Goal: Information Seeking & Learning: Learn about a topic

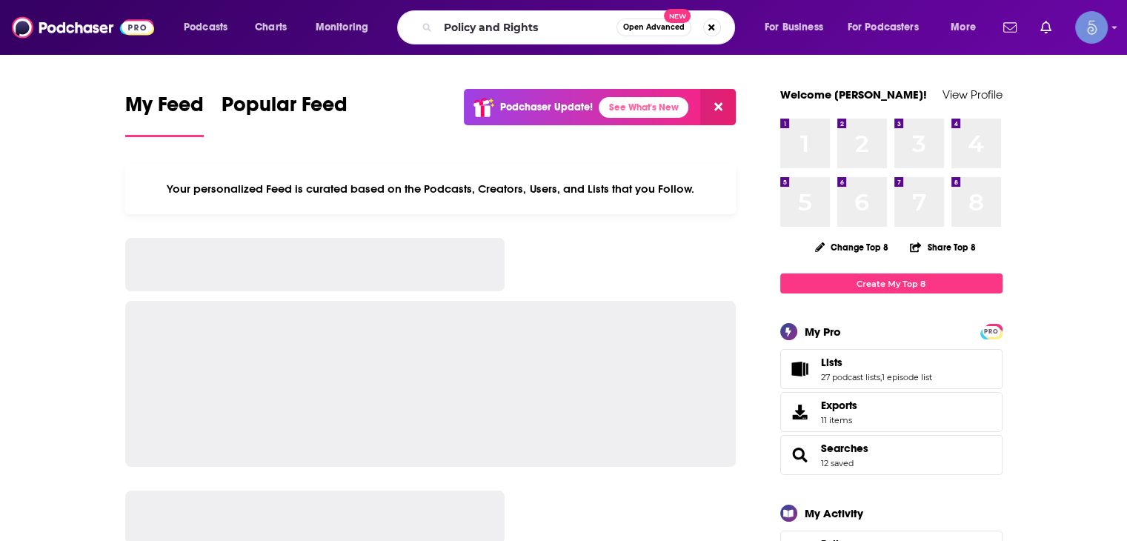
type input "Policy and Rights"
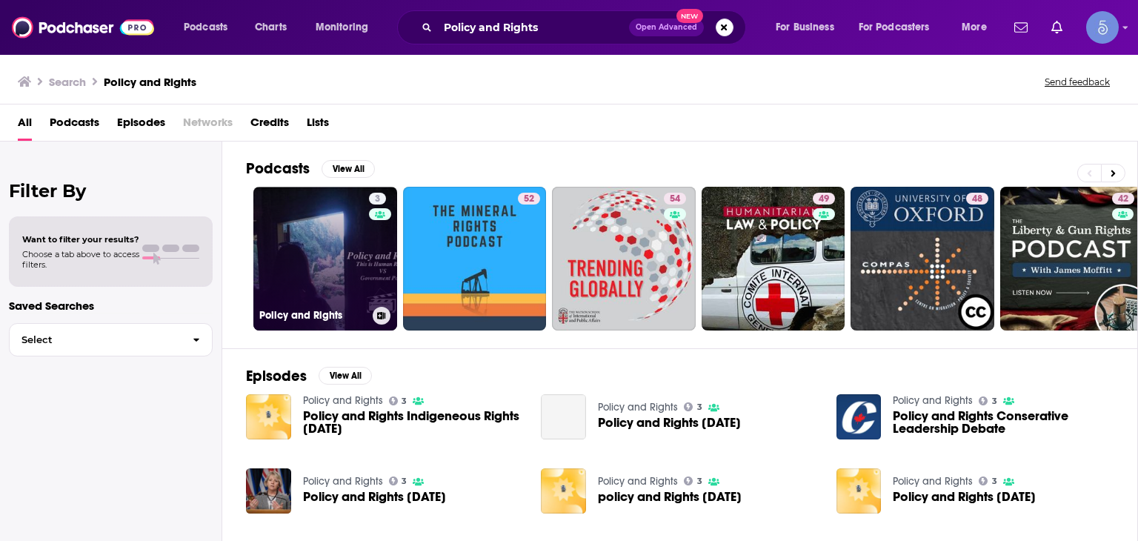
click at [359, 272] on link "3 Policy and Rights" at bounding box center [325, 259] width 144 height 144
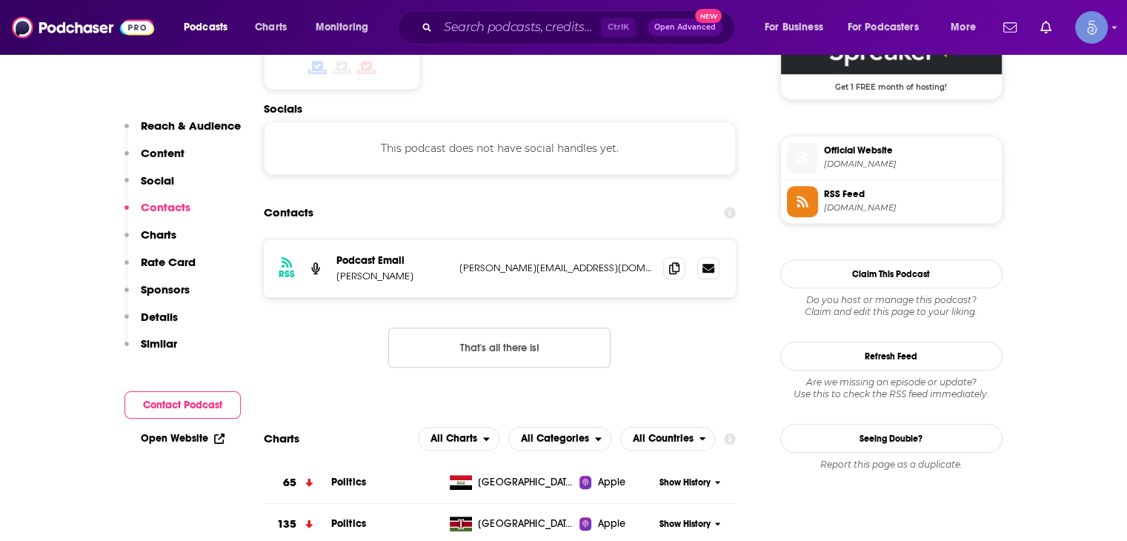
scroll to position [1334, 0]
